Goal: Task Accomplishment & Management: Use online tool/utility

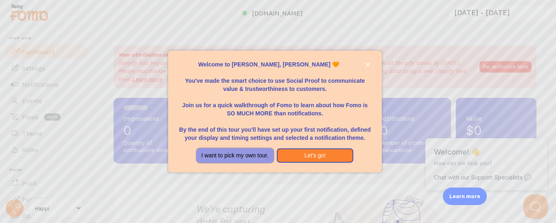
click at [252, 156] on button "I want to pick my own tour." at bounding box center [235, 155] width 77 height 15
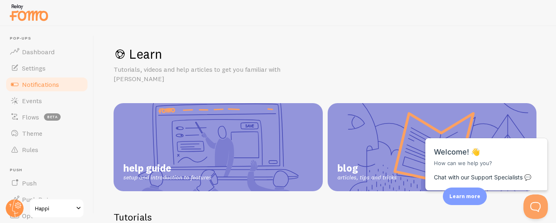
click at [38, 83] on span "Notifications" at bounding box center [40, 84] width 37 height 8
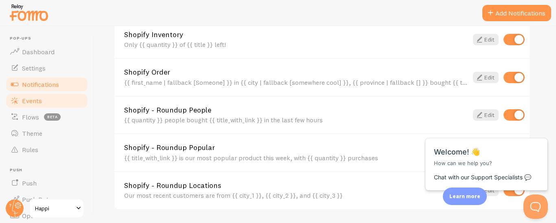
scroll to position [311, 0]
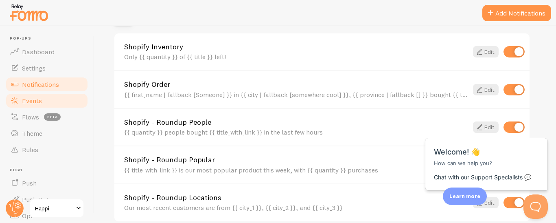
click at [33, 98] on span "Events" at bounding box center [32, 100] width 20 height 8
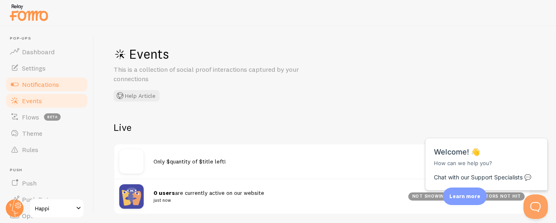
click at [37, 83] on span "Notifications" at bounding box center [40, 84] width 37 height 8
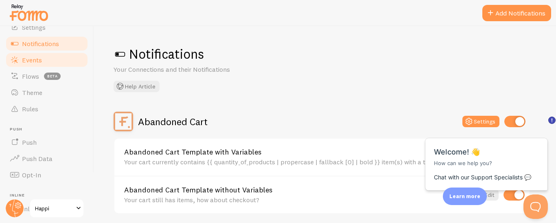
scroll to position [129, 0]
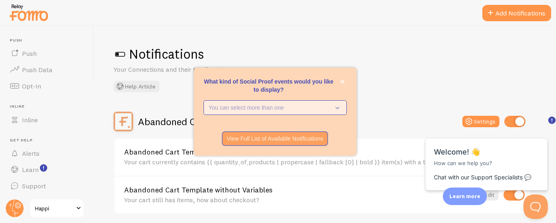
click at [329, 106] on p "You can select more than one" at bounding box center [269, 107] width 121 height 8
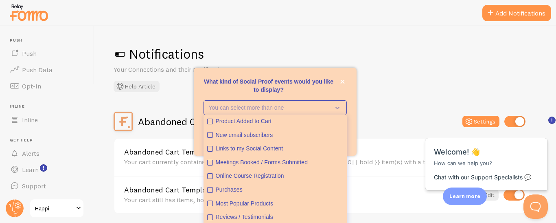
scroll to position [21, 0]
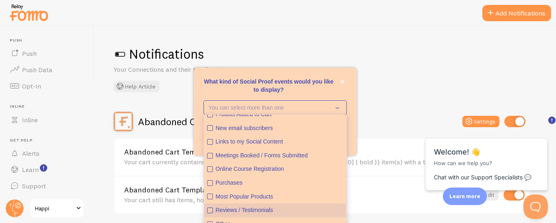
click at [210, 210] on icon "Reviews / Testimonials" at bounding box center [209, 210] width 3 height 3
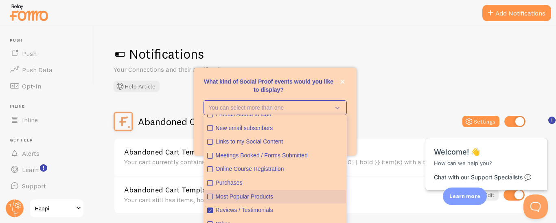
click at [210, 195] on icon "Most Popular Products" at bounding box center [210, 196] width 5 height 5
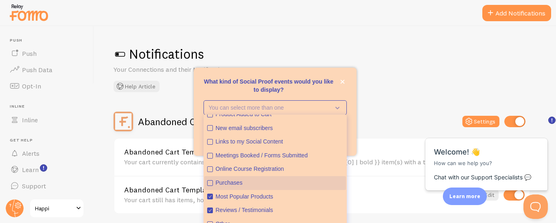
click at [208, 183] on icon "Purchases" at bounding box center [210, 182] width 5 height 5
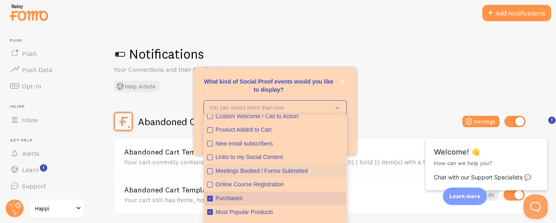
scroll to position [0, 0]
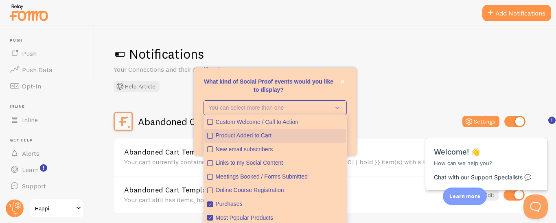
click at [210, 136] on icon "Product Added to Cart" at bounding box center [209, 135] width 3 height 3
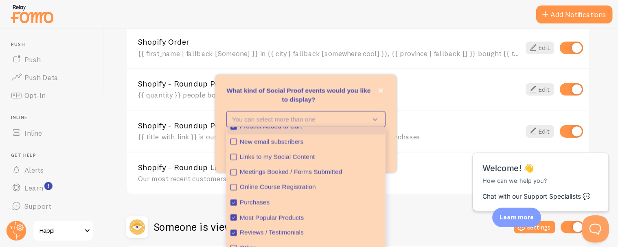
scroll to position [433, 0]
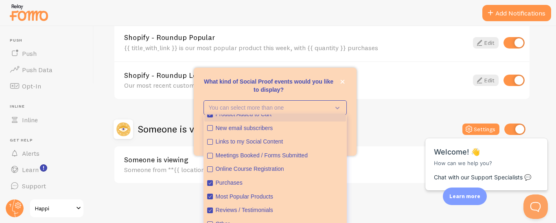
drag, startPoint x: 553, startPoint y: 105, endPoint x: 19, endPoint y: 69, distance: 534.7
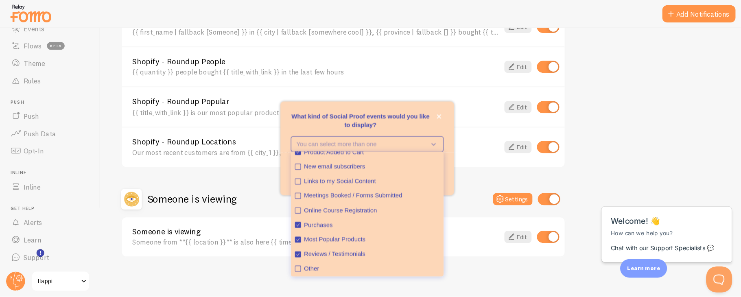
scroll to position [21, 0]
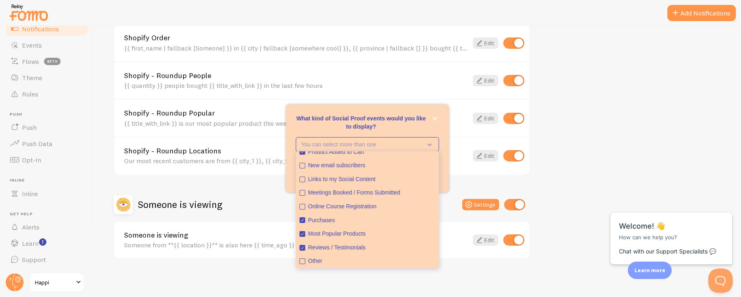
click at [391, 222] on div "Notifications Your Connections and their Notifications Help Article Abandoned C…" at bounding box center [417, 161] width 647 height 271
click at [455, 222] on div "Notifications Your Connections and their Notifications Help Article Abandoned C…" at bounding box center [417, 161] width 647 height 271
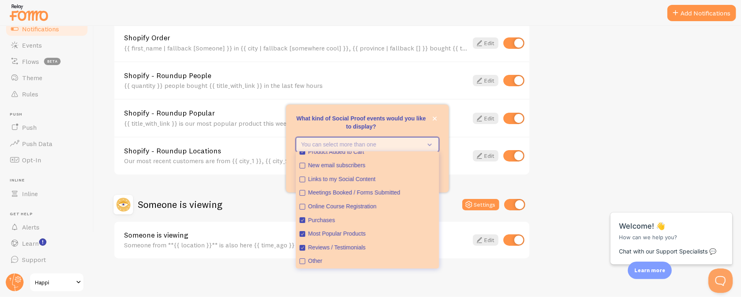
click at [432, 150] on button "You can select more than one" at bounding box center [367, 144] width 143 height 15
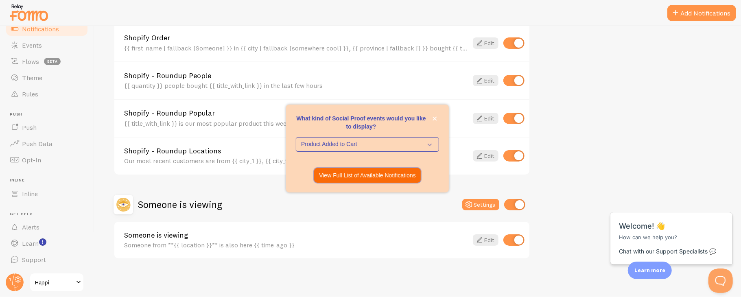
click at [352, 175] on p "View Full List of Available Notifications" at bounding box center [367, 175] width 97 height 8
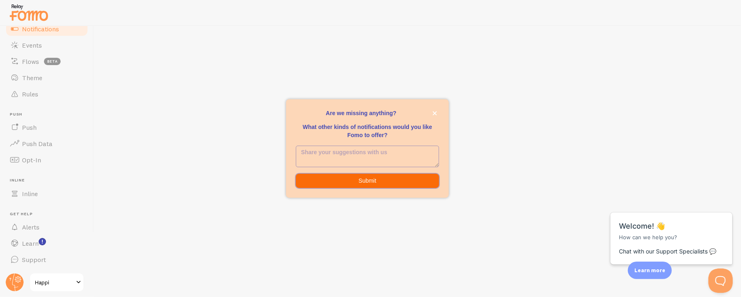
click at [334, 179] on button "Submit" at bounding box center [367, 181] width 143 height 15
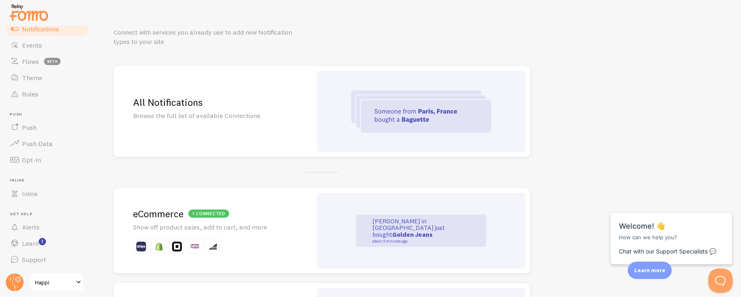
scroll to position [54, 0]
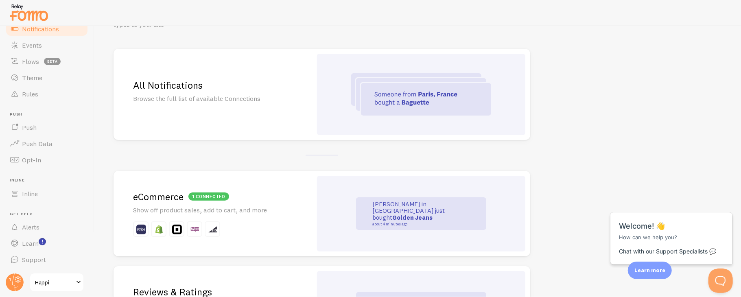
click at [350, 101] on div at bounding box center [421, 94] width 208 height 81
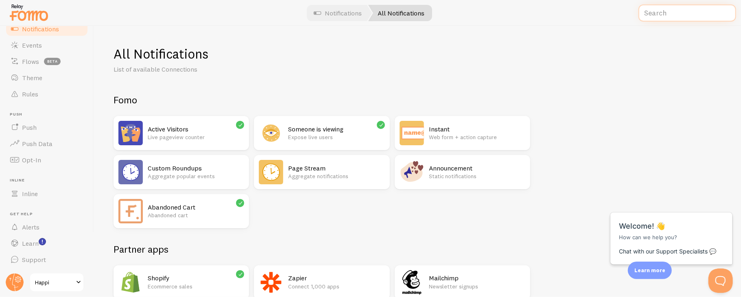
click at [556, 9] on input "text" at bounding box center [688, 13] width 98 height 18
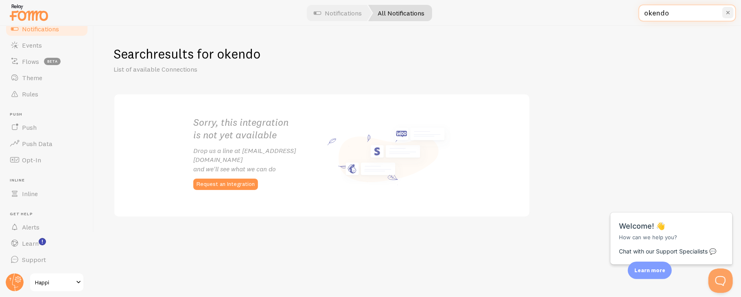
type input "okendo"
click at [556, 17] on button "button" at bounding box center [727, 12] width 11 height 11
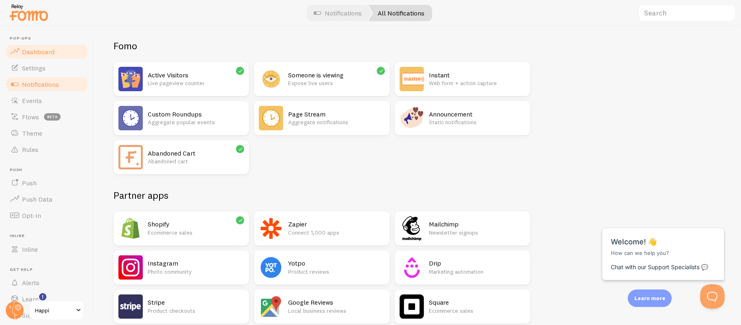
click at [43, 56] on link "Dashboard" at bounding box center [47, 52] width 84 height 16
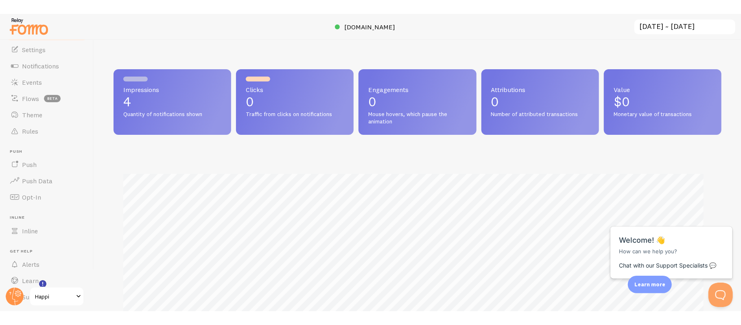
scroll to position [214, 599]
